Goal: Understand process/instructions

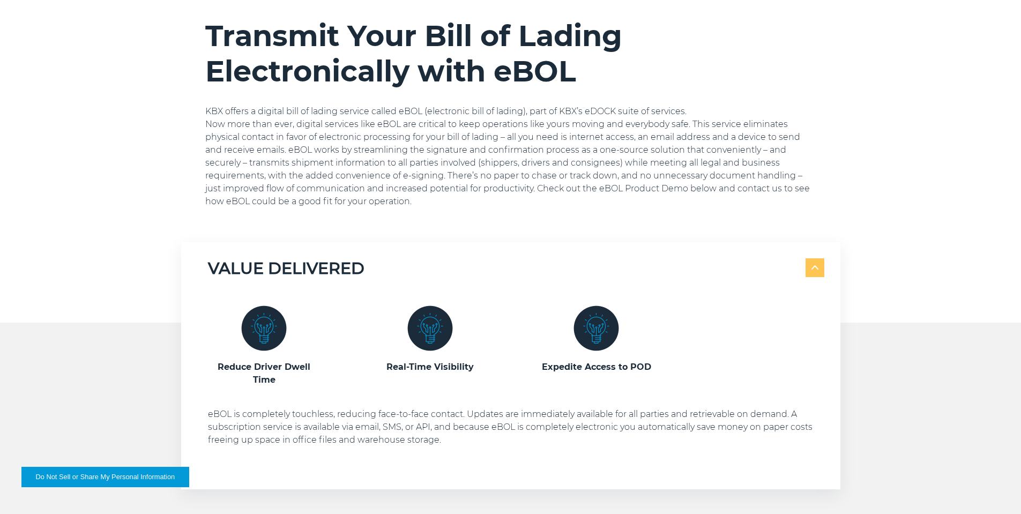
scroll to position [268, 0]
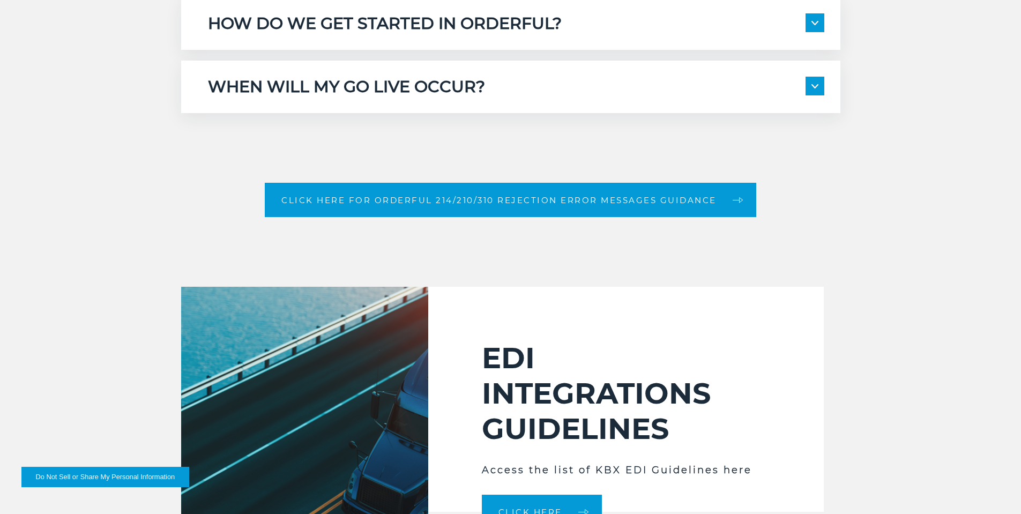
scroll to position [1608, 0]
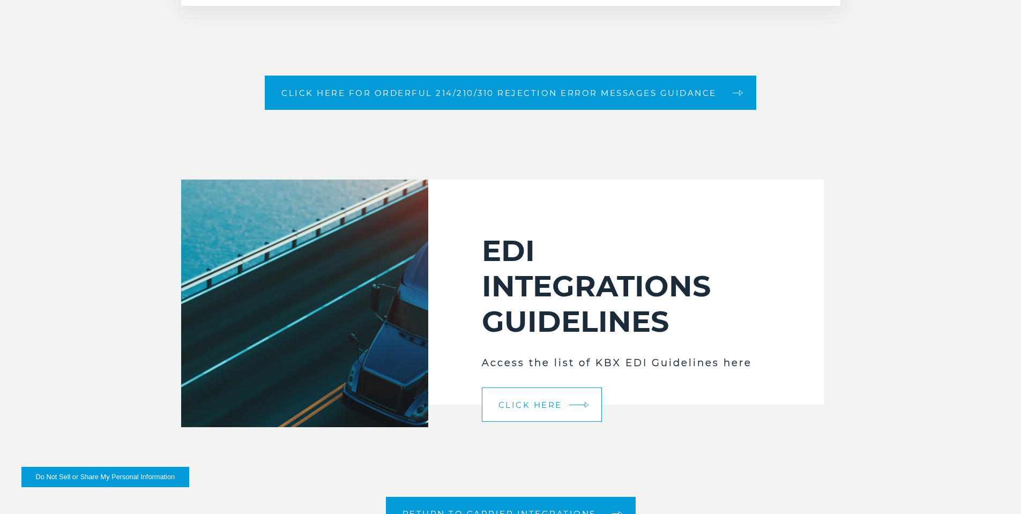
click at [503, 412] on link "Click Here" at bounding box center [542, 404] width 120 height 34
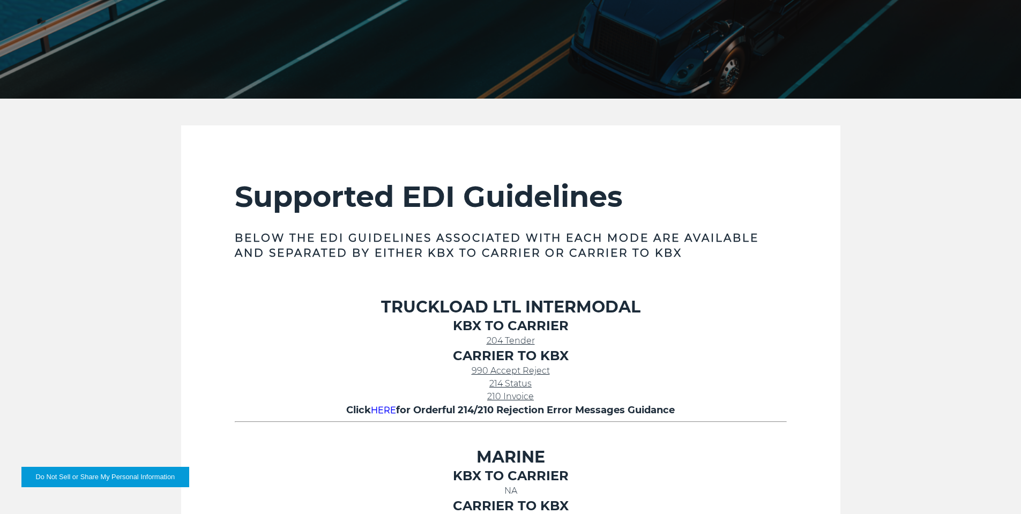
scroll to position [322, 0]
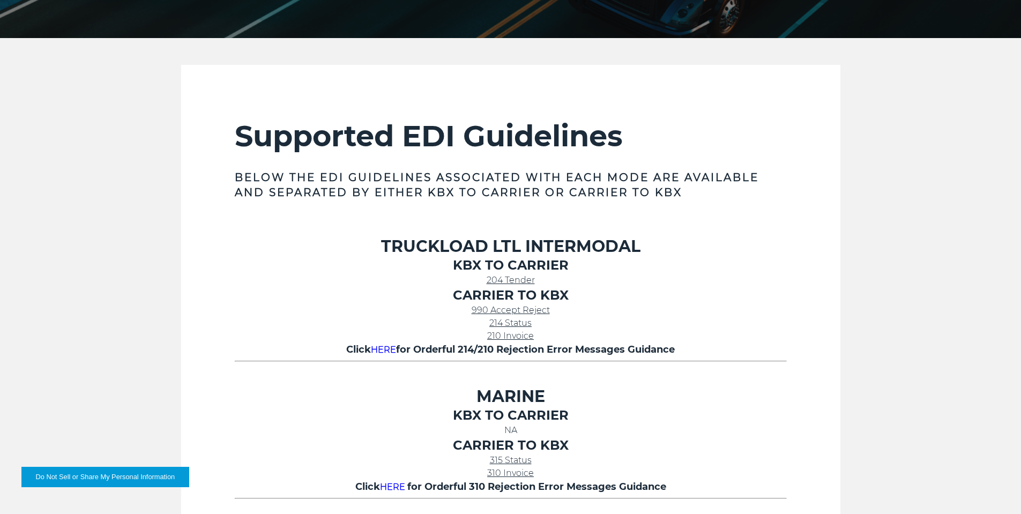
click at [491, 274] on p "204 Tender" at bounding box center [511, 280] width 552 height 13
click at [491, 278] on span "204 Tender" at bounding box center [511, 280] width 48 height 10
